Goal: Task Accomplishment & Management: Use online tool/utility

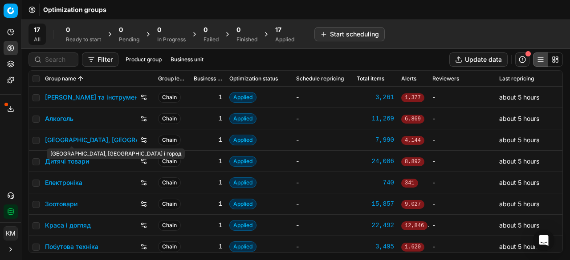
click at [72, 163] on link "Дитячі товари" at bounding box center [67, 161] width 44 height 9
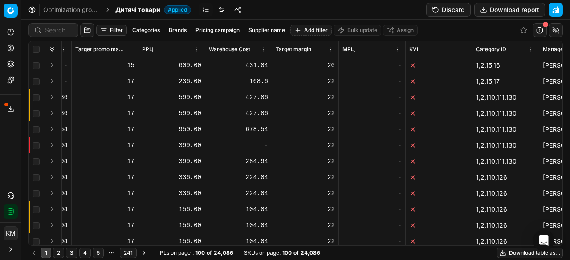
scroll to position [0, 5664]
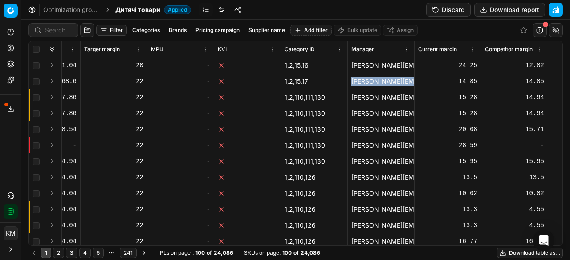
drag, startPoint x: 345, startPoint y: 82, endPoint x: 418, endPoint y: 85, distance: 73.1
copy div "oleksa.vasylenko@maudau.com.ua"
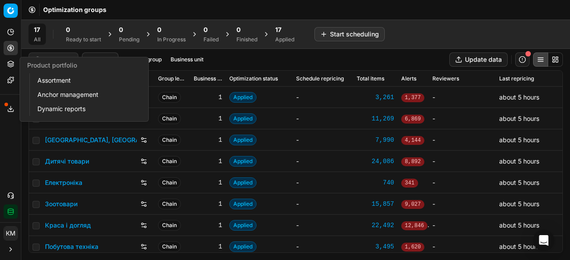
click at [12, 71] on button "Product portfolio" at bounding box center [11, 64] width 14 height 14
click at [41, 81] on link "Assortment" at bounding box center [86, 80] width 104 height 12
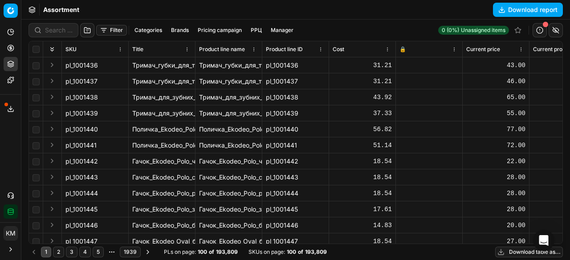
click at [118, 32] on button "Filter" at bounding box center [111, 30] width 31 height 11
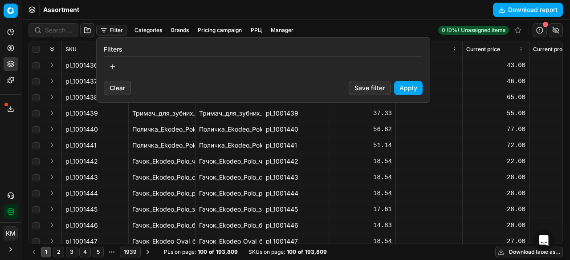
click at [113, 71] on button "button" at bounding box center [113, 67] width 18 height 14
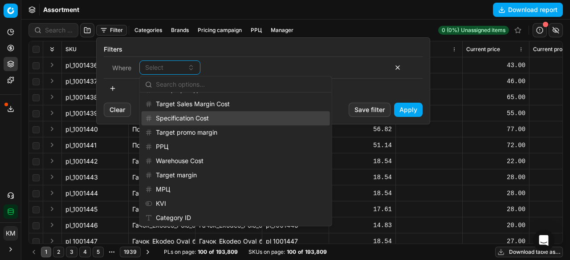
scroll to position [1167, 0]
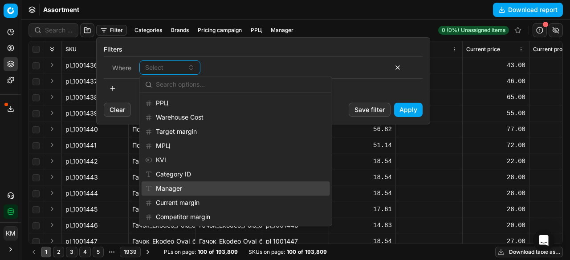
click at [182, 185] on div "Manager" at bounding box center [236, 189] width 188 height 14
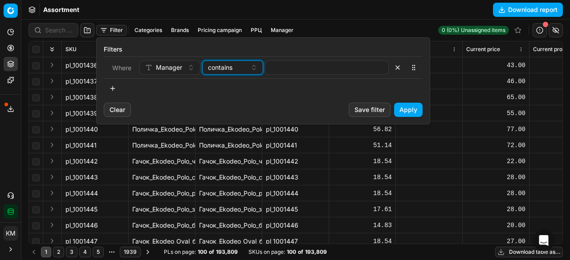
click at [248, 69] on button "contains" at bounding box center [232, 68] width 61 height 14
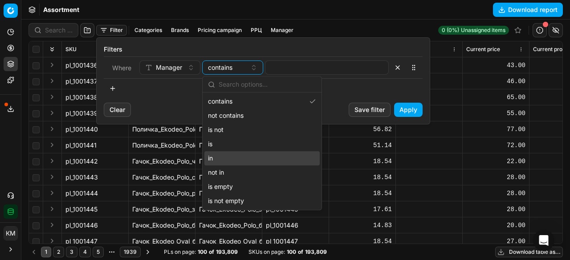
click at [237, 155] on div "in" at bounding box center [261, 158] width 115 height 14
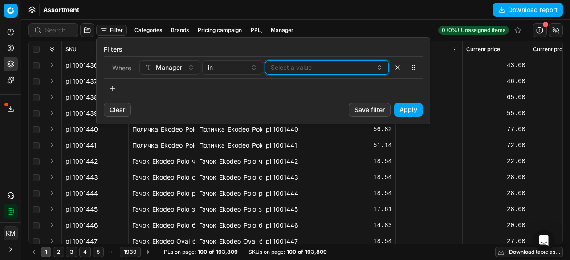
click at [299, 73] on button "Select a value" at bounding box center [327, 68] width 124 height 14
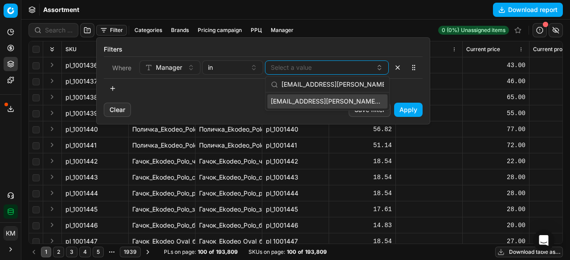
type input "yul.kovalenko@maudau.com.ua"
click at [335, 101] on span "yul.kovalenko@maudau.com.ua" at bounding box center [326, 101] width 110 height 9
click at [368, 70] on div "yul.kovalenko@maudau.com.ua" at bounding box center [323, 67] width 105 height 11
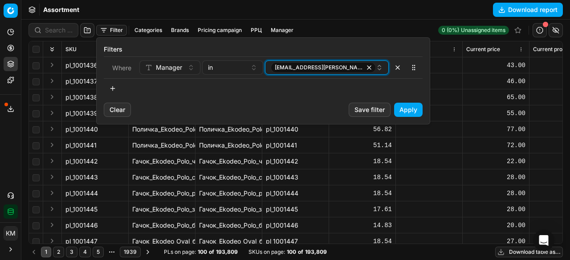
click at [369, 69] on div "yul.kovalenko@maudau.com.ua" at bounding box center [323, 67] width 105 height 11
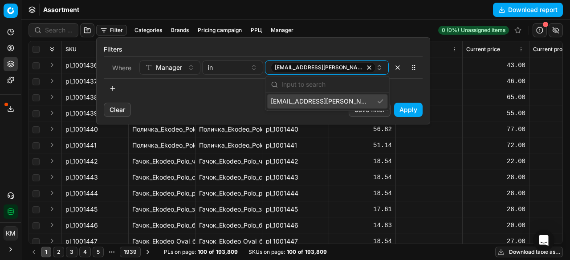
click at [344, 84] on input "text" at bounding box center [332, 85] width 102 height 18
type input "i.toropets@maudau.com.ua"
click at [345, 100] on span "i.toropets@maudau.com.ua" at bounding box center [324, 101] width 107 height 9
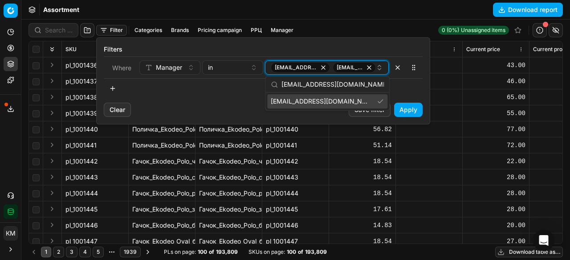
click at [375, 70] on div "yul.kovalenko@maudau.com.ua i.toropets@maudau.com.ua" at bounding box center [323, 67] width 105 height 11
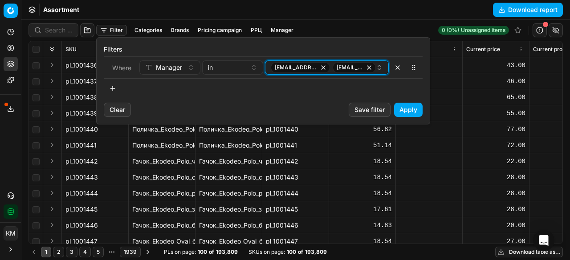
click at [374, 71] on span "i.toropets@maudau.com.ua" at bounding box center [354, 67] width 43 height 11
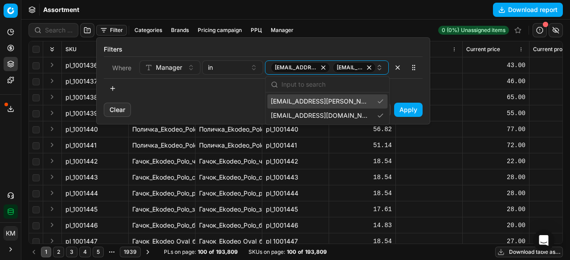
click at [343, 88] on input "text" at bounding box center [332, 85] width 102 height 18
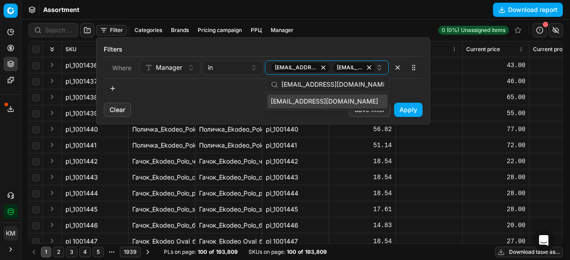
type input "an.volkov@maudau.com.ua"
click at [342, 102] on span "an.volkov@maudau.com.ua" at bounding box center [324, 101] width 107 height 9
click at [368, 72] on div "yul.kovalenko@maudau.com.ua i.toropets@maudau.com.ua + 1" at bounding box center [323, 67] width 105 height 11
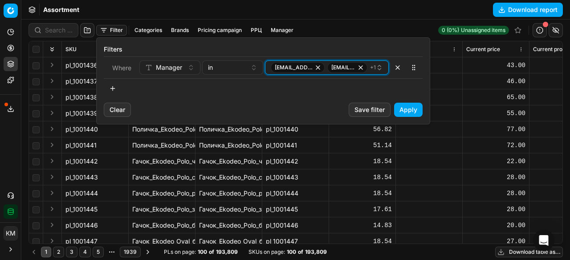
click at [368, 72] on div "yul.kovalenko@maudau.com.ua i.toropets@maudau.com.ua + 1" at bounding box center [323, 67] width 105 height 11
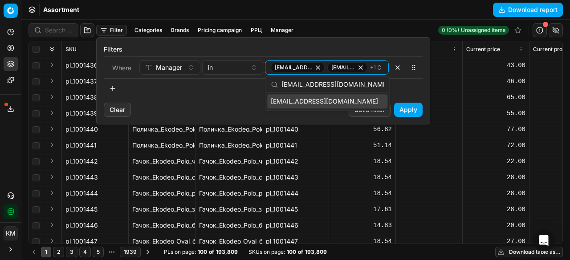
type input "al.sydorchuk@maudau.com.ua"
click at [370, 100] on div "al.sydorchuk@maudau.com.ua" at bounding box center [327, 101] width 120 height 14
click at [372, 70] on span "+ 2" at bounding box center [372, 67] width 7 height 7
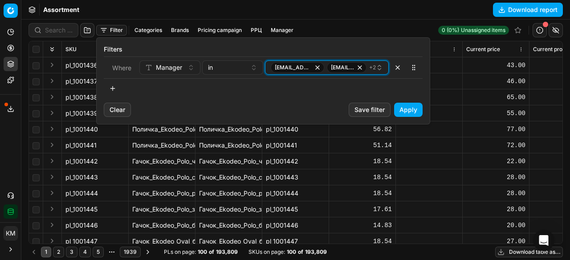
click at [372, 70] on span "+ 2" at bounding box center [372, 67] width 7 height 7
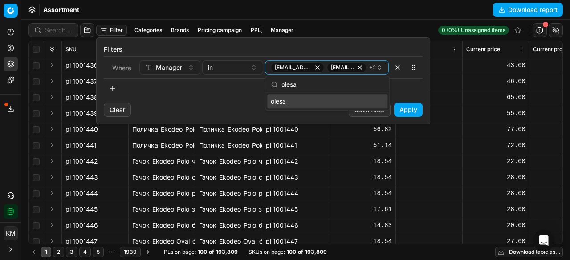
drag, startPoint x: 306, startPoint y: 86, endPoint x: 280, endPoint y: 82, distance: 26.5
click at [280, 82] on div "olesa" at bounding box center [327, 85] width 124 height 16
paste input "ksa.vasylenko@maudau.com.u"
type input "oleksa.vasylenko@maudau.com.ua"
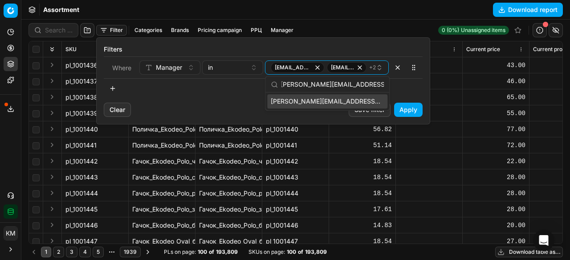
click at [341, 104] on span "oleksa.vasylenko@maudau.com.ua" at bounding box center [326, 101] width 110 height 9
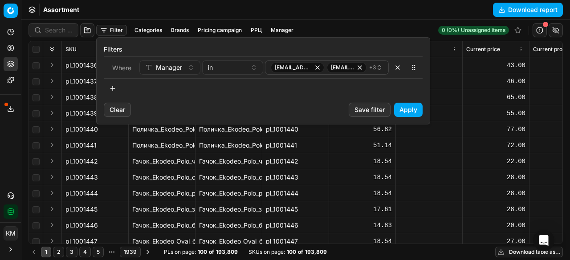
click at [403, 89] on div at bounding box center [263, 88] width 319 height 14
click at [408, 110] on button "Apply" at bounding box center [408, 110] width 28 height 14
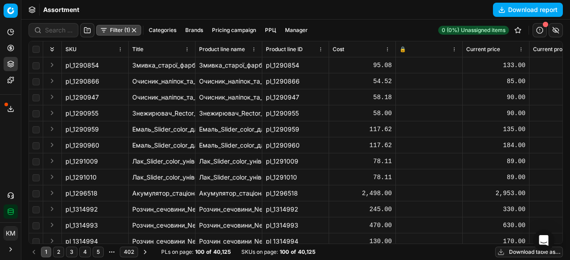
click at [126, 33] on button "Filter (1)" at bounding box center [118, 30] width 45 height 11
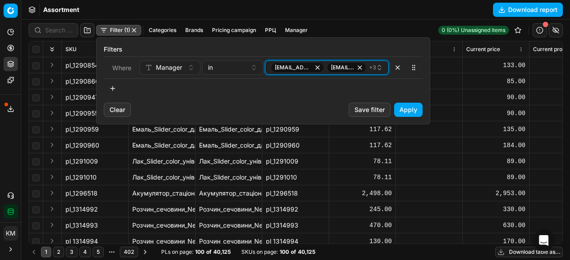
click at [380, 68] on icon "button" at bounding box center [379, 67] width 7 height 7
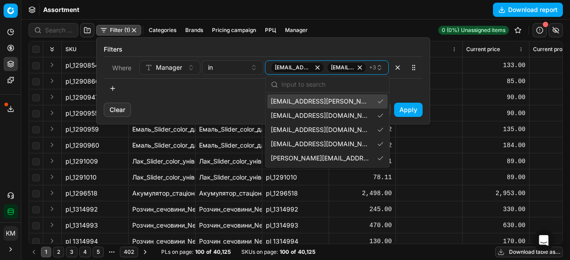
click at [452, 73] on html "Pricing platform Analytics Pricing Product portfolio Templates Export service 8…" at bounding box center [285, 130] width 570 height 260
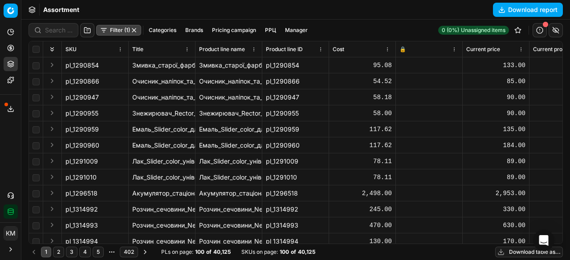
click at [513, 250] on button "Download table as..." at bounding box center [529, 252] width 68 height 11
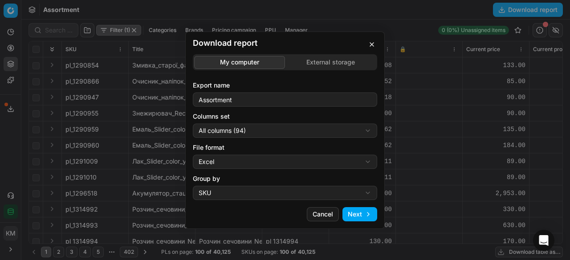
click at [360, 220] on button "Next" at bounding box center [359, 214] width 35 height 14
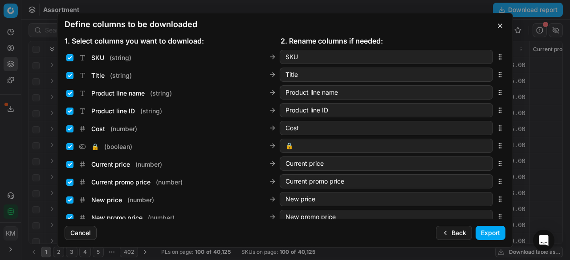
click at [483, 239] on button "Export" at bounding box center [491, 233] width 30 height 14
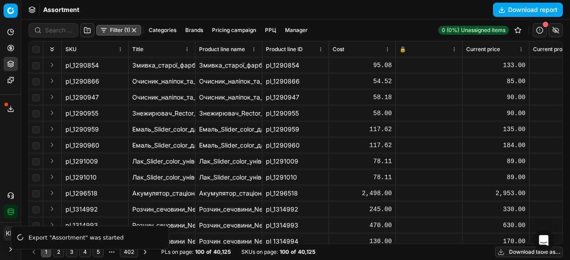
click at [11, 112] on icon at bounding box center [10, 111] width 5 height 2
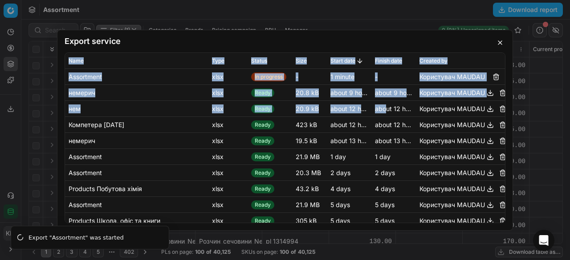
drag, startPoint x: 363, startPoint y: 41, endPoint x: 376, endPoint y: 120, distance: 79.9
click at [379, 111] on div "Export service Name Type Status Size Start date Finish date Created by Assortme…" at bounding box center [285, 130] width 456 height 201
click at [307, 43] on h2 "Export service" at bounding box center [285, 41] width 441 height 8
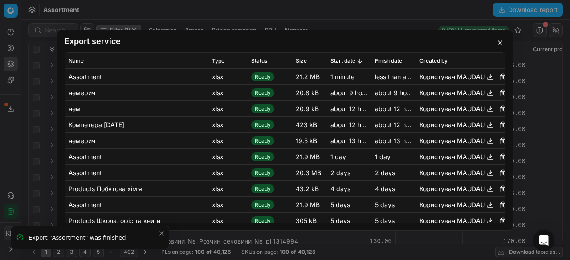
click at [485, 76] on button "button" at bounding box center [490, 76] width 11 height 11
